Goal: Check status

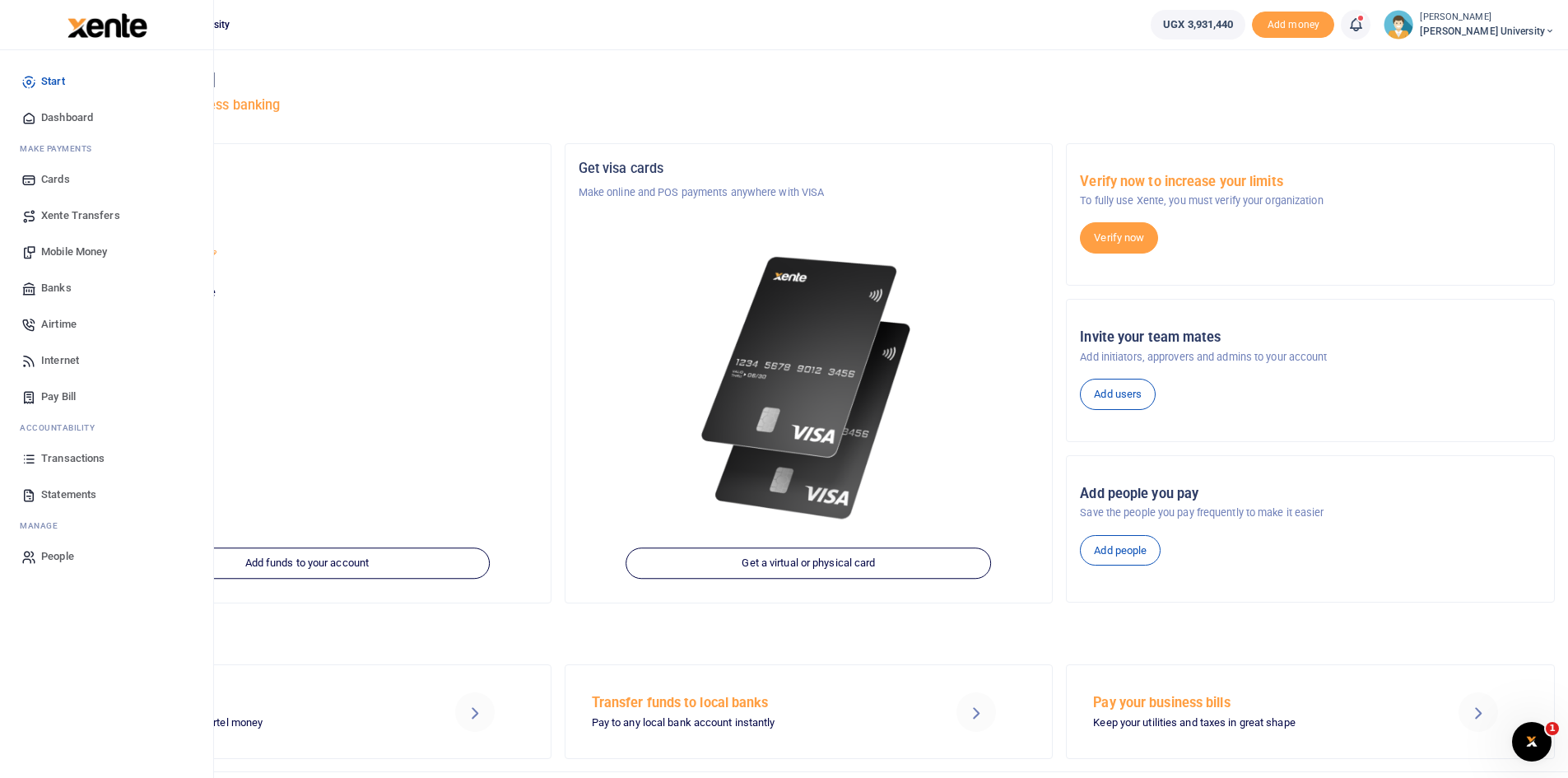
click at [75, 119] on span "Dashboard" at bounding box center [67, 118] width 52 height 16
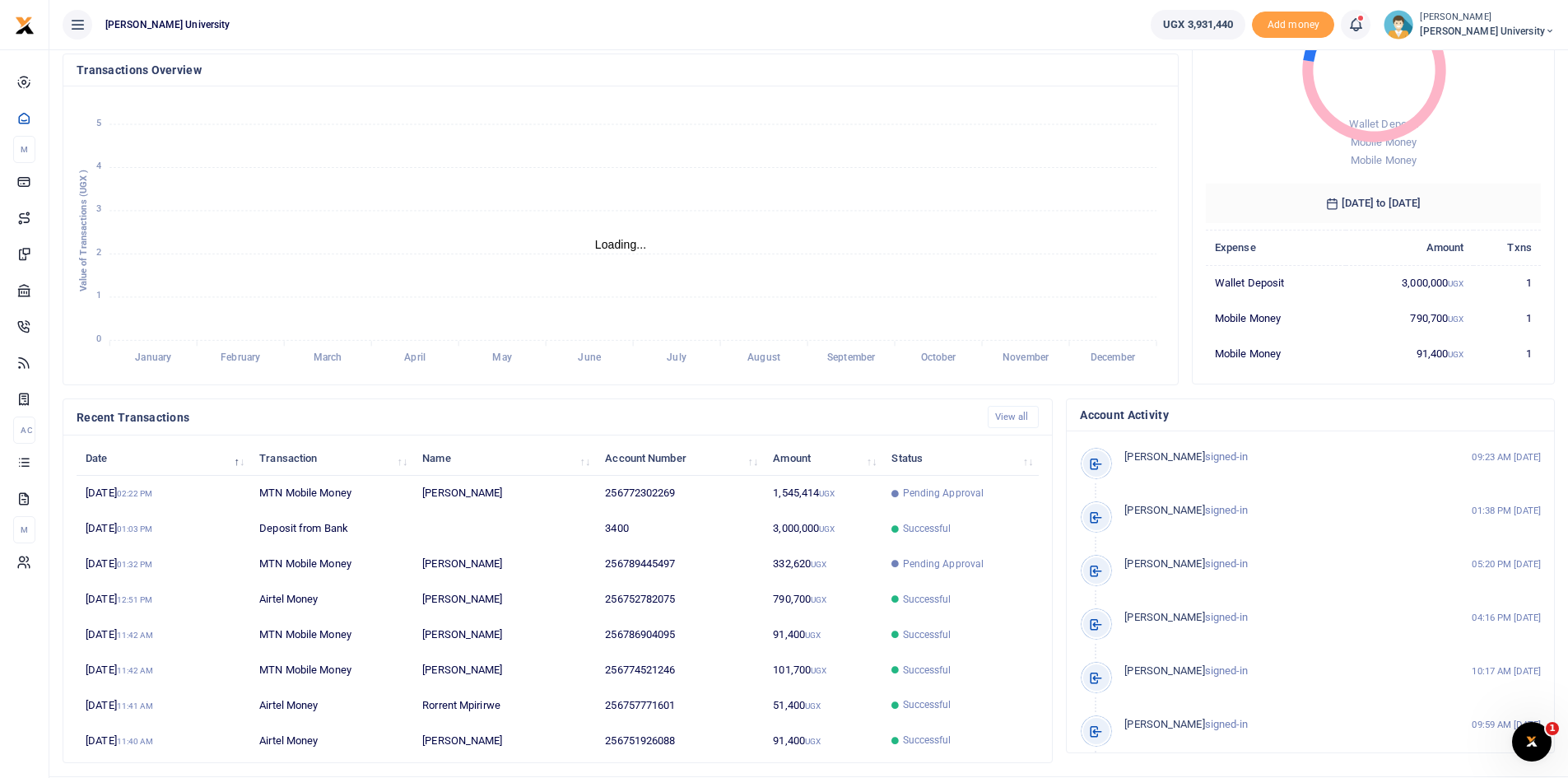
scroll to position [13, 13]
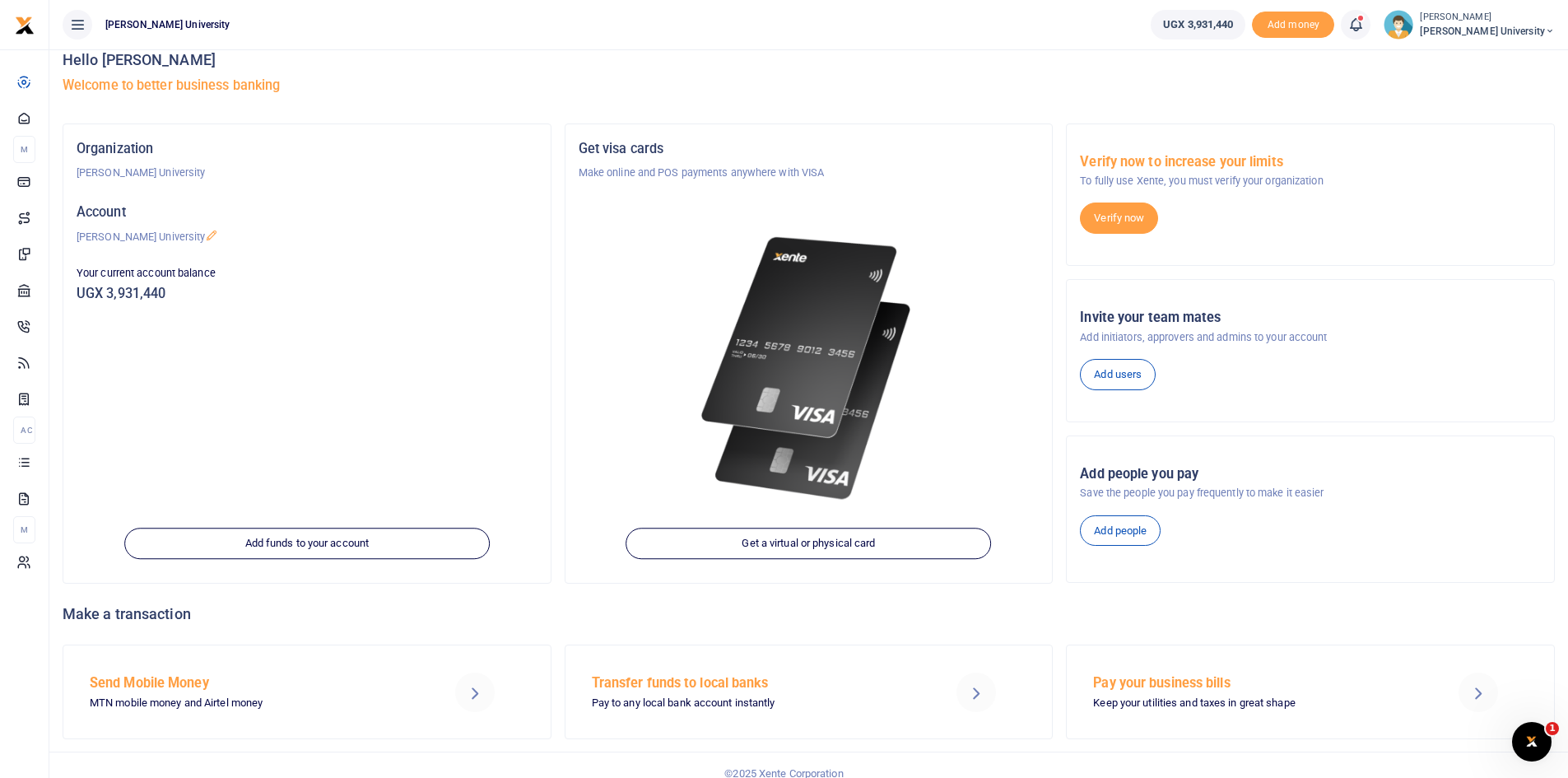
scroll to position [37, 0]
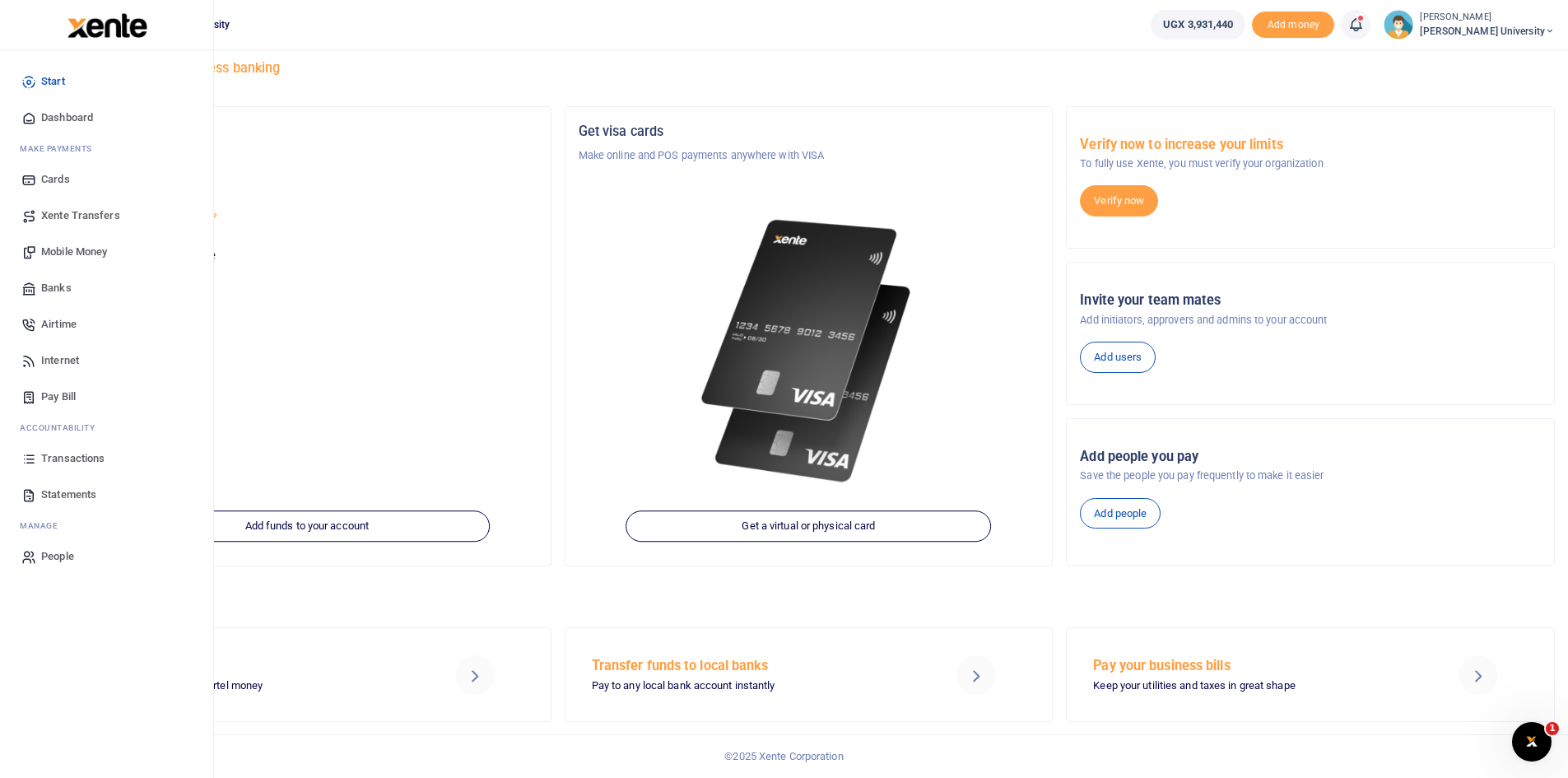
click at [72, 122] on span "Dashboard" at bounding box center [67, 118] width 52 height 16
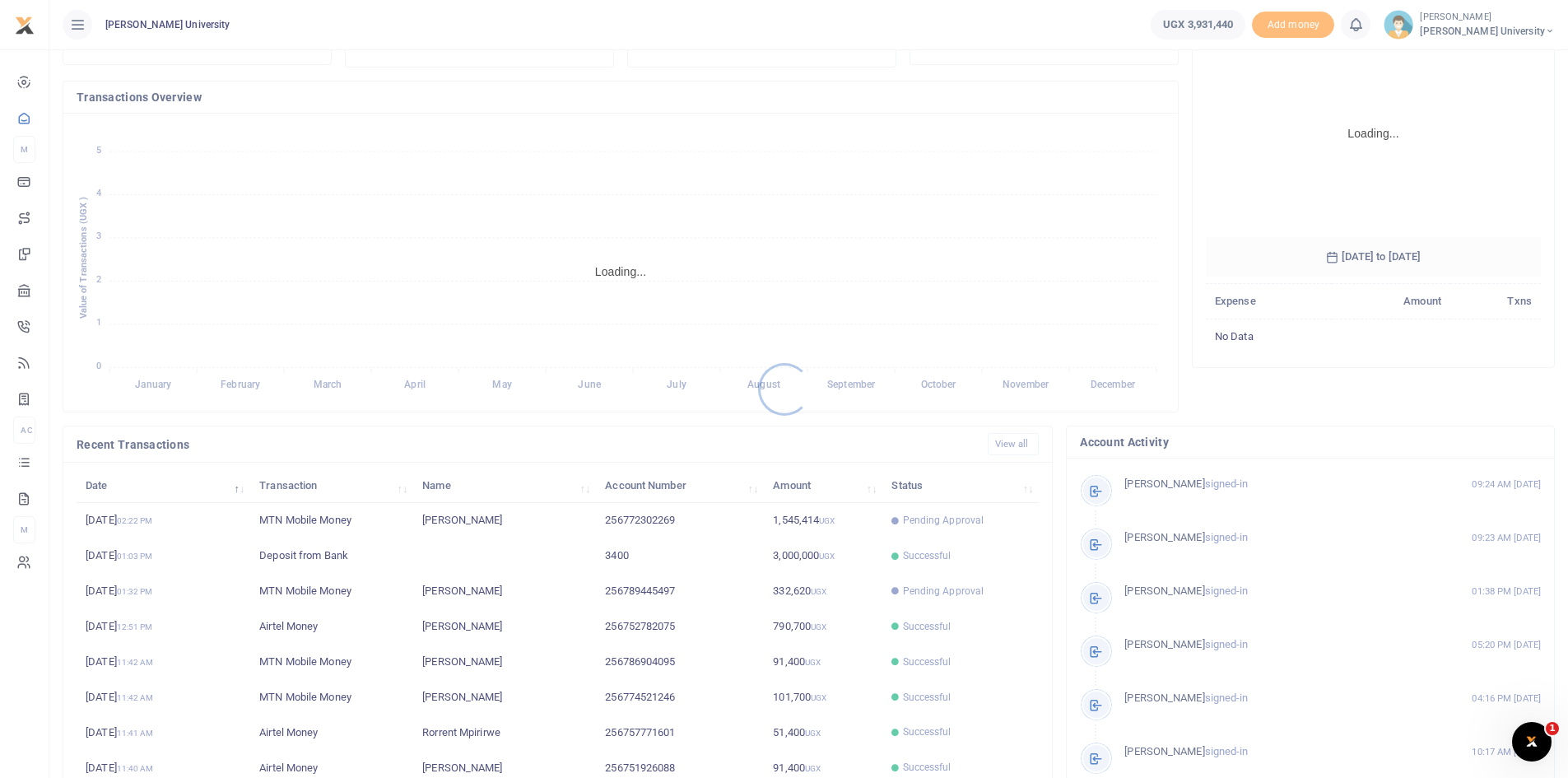
scroll to position [205, 0]
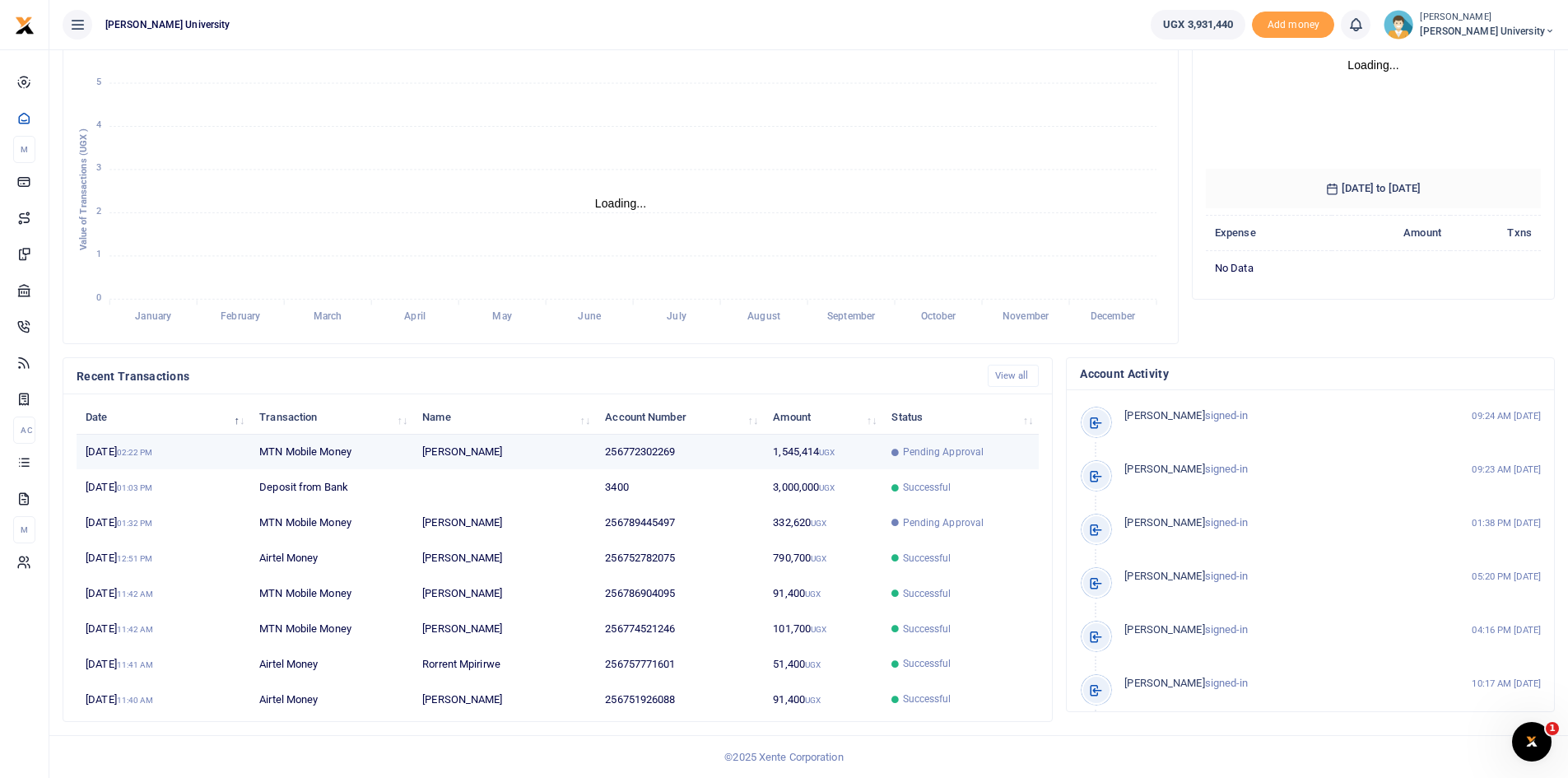
click at [908, 450] on span "Pending Approval" at bounding box center [943, 452] width 81 height 15
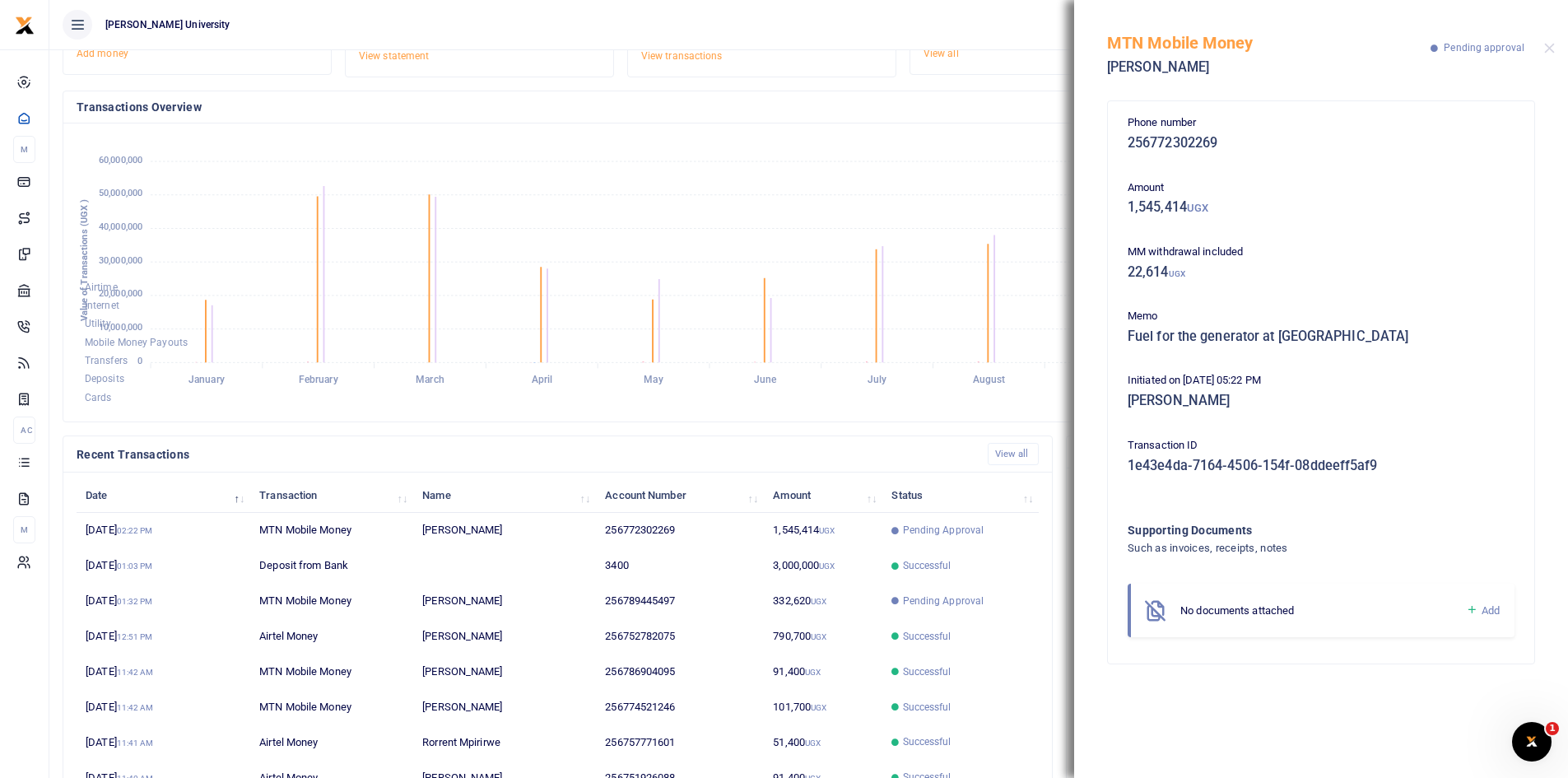
scroll to position [0, 0]
